Goal: Task Accomplishment & Management: Use online tool/utility

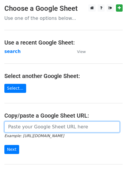
click at [28, 122] on input "url" at bounding box center [61, 126] width 115 height 11
type input "[URL][DOMAIN_NAME]"
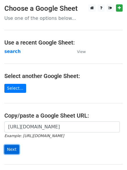
drag, startPoint x: 11, startPoint y: 148, endPoint x: 17, endPoint y: 147, distance: 6.3
click at [11, 148] on input "Next" at bounding box center [11, 149] width 15 height 9
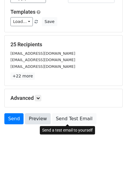
scroll to position [56, 0]
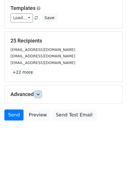
click at [38, 92] on icon at bounding box center [37, 93] width 3 height 3
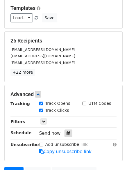
click at [67, 132] on icon at bounding box center [69, 133] width 4 height 4
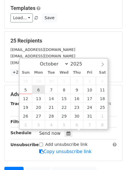
type input "2025-10-06 12:00"
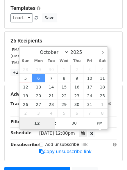
type input "4"
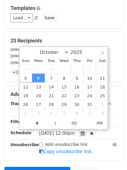
type input "2025-10-06 16:00"
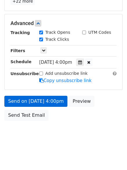
scroll to position [104, 0]
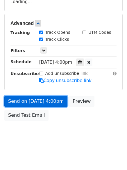
click at [29, 100] on form "Variables Copy/paste... {{Column A}} {{Column B}} {{Column C}} {{Column D}} Ema…" at bounding box center [63, 26] width 118 height 196
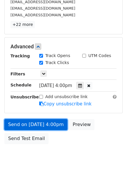
click at [33, 122] on link "Send on Oct 6 at 4:00pm" at bounding box center [35, 124] width 63 height 11
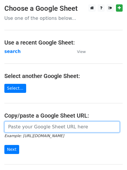
click at [34, 129] on input "url" at bounding box center [61, 126] width 115 height 11
click at [33, 128] on input "url" at bounding box center [61, 126] width 115 height 11
type input "[URL][DOMAIN_NAME]"
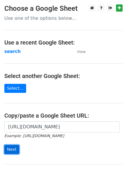
click at [10, 149] on input "Next" at bounding box center [11, 149] width 15 height 9
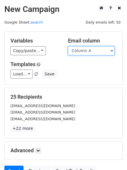
click at [113, 51] on select "Column A Column B Column C Column D" at bounding box center [91, 50] width 46 height 9
select select "Column B"
click at [68, 46] on select "Column A Column B Column C Column D" at bounding box center [91, 50] width 46 height 9
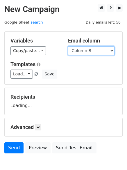
scroll to position [33, 0]
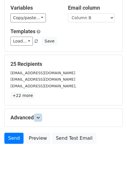
click at [38, 119] on link at bounding box center [38, 117] width 6 height 6
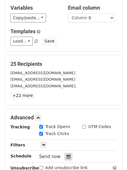
click at [67, 155] on icon at bounding box center [69, 156] width 4 height 4
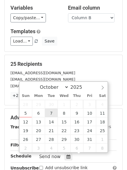
type input "2025-10-07 12:00"
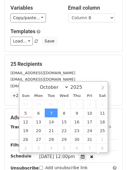
scroll to position [0, 0]
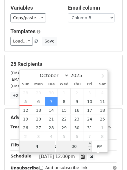
type input "4"
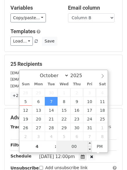
type input "2025-10-07 16:00"
type input "04"
click at [74, 146] on input "00" at bounding box center [73, 146] width 35 height 12
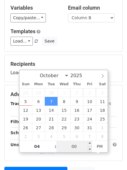
type input "5"
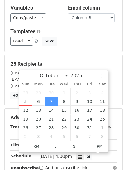
type input "2025-10-07 16:05"
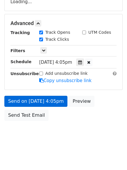
scroll to position [127, 0]
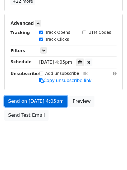
click at [27, 99] on link "Send on Oct 7 at 4:05pm" at bounding box center [35, 101] width 63 height 11
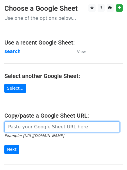
click at [26, 126] on input "url" at bounding box center [61, 126] width 115 height 11
type input "[URL][DOMAIN_NAME]"
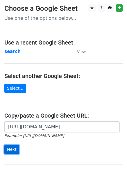
click at [10, 147] on input "Next" at bounding box center [11, 149] width 15 height 9
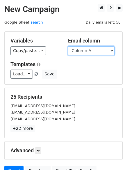
click at [114, 50] on select "Column A Column B Column C Column D" at bounding box center [91, 50] width 46 height 9
select select "Column C"
click at [68, 46] on select "Column A Column B Column C Column D" at bounding box center [91, 50] width 46 height 9
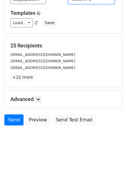
scroll to position [52, 0]
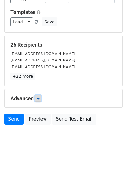
click at [39, 98] on icon at bounding box center [37, 97] width 3 height 3
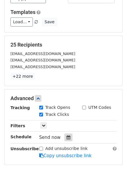
click at [67, 137] on icon at bounding box center [69, 137] width 4 height 4
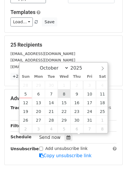
type input "2025-10-08 12:00"
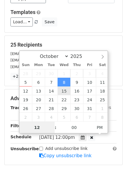
scroll to position [0, 0]
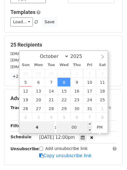
type input "4"
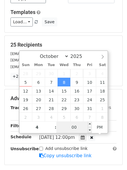
type input "2025-10-08 16:00"
type input "04"
click at [76, 125] on input "00" at bounding box center [73, 127] width 35 height 12
type input "10"
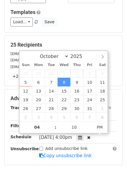
type input "2025-10-08 16:10"
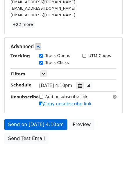
scroll to position [127, 0]
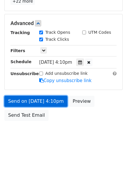
click at [34, 101] on link "Send on Oct 8 at 4:10pm" at bounding box center [35, 101] width 63 height 11
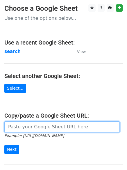
click at [42, 127] on input "url" at bounding box center [61, 126] width 115 height 11
type input "https://docs.google.com/spreadsheets/d/1nC6swY2bykXowXvoZEqmBNJbfxRVZVv91Ga-Idr…"
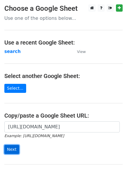
click at [11, 149] on input "Next" at bounding box center [11, 149] width 15 height 9
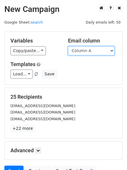
click at [113, 51] on select "Column A Column B Column C Column D" at bounding box center [91, 50] width 46 height 9
select select "Column D"
click at [68, 46] on select "Column A Column B Column C Column D" at bounding box center [91, 50] width 46 height 9
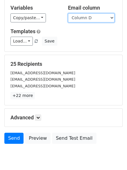
scroll to position [53, 0]
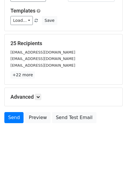
click at [40, 92] on div "Advanced Tracking Track Opens UTM Codes Track Clicks Filters Only include sprea…" at bounding box center [64, 97] width 118 height 18
click at [38, 97] on icon at bounding box center [37, 96] width 3 height 3
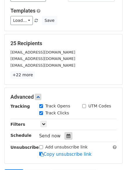
click at [67, 135] on icon at bounding box center [69, 136] width 4 height 4
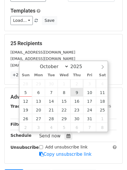
type input "[DATE] 12:00"
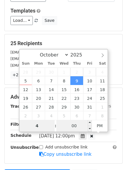
type input "4"
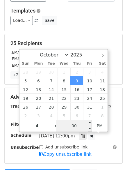
type input "[DATE] 16:00"
type input "04"
click at [73, 125] on input "00" at bounding box center [73, 126] width 35 height 12
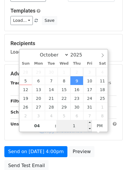
type input "15"
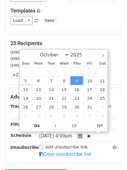
type input "[DATE] 16:15"
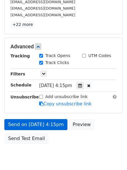
scroll to position [127, 0]
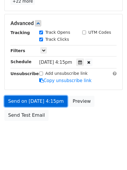
click at [22, 100] on link "Send on [DATE] 4:15pm" at bounding box center [35, 101] width 63 height 11
